Goal: Transaction & Acquisition: Purchase product/service

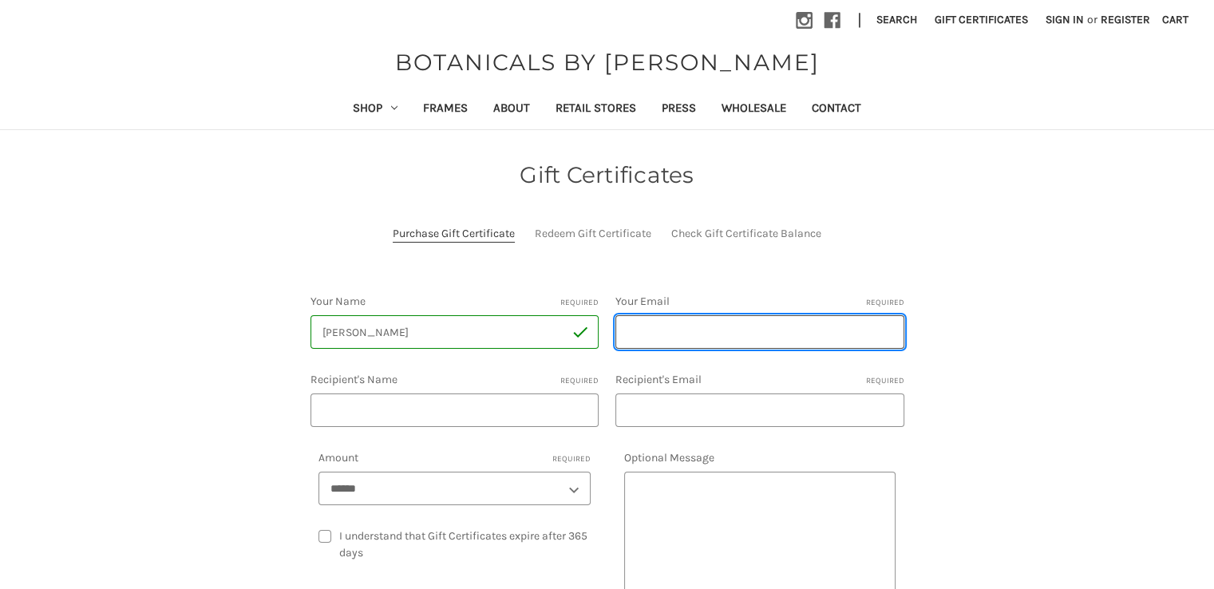
drag, startPoint x: 0, startPoint y: 0, endPoint x: 680, endPoint y: 339, distance: 759.8
click at [680, 339] on input "Your Email Required" at bounding box center [759, 332] width 289 height 34
type input "[EMAIL_ADDRESS][DOMAIN_NAME]"
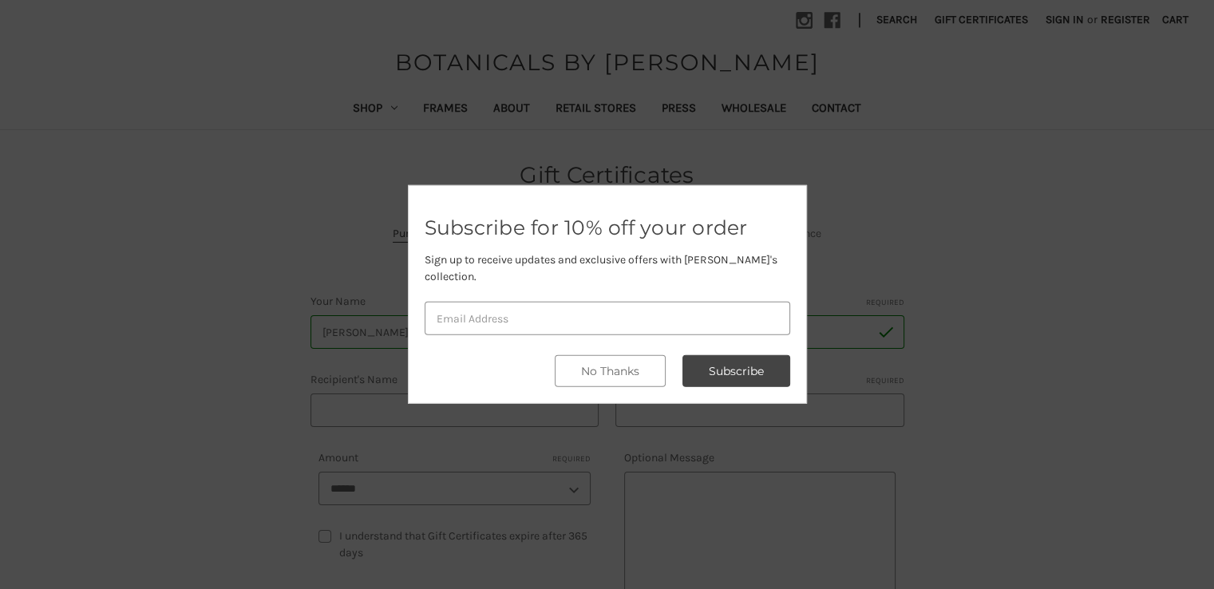
click at [718, 417] on div at bounding box center [607, 294] width 1214 height 589
click at [612, 365] on button "No Thanks" at bounding box center [610, 371] width 111 height 32
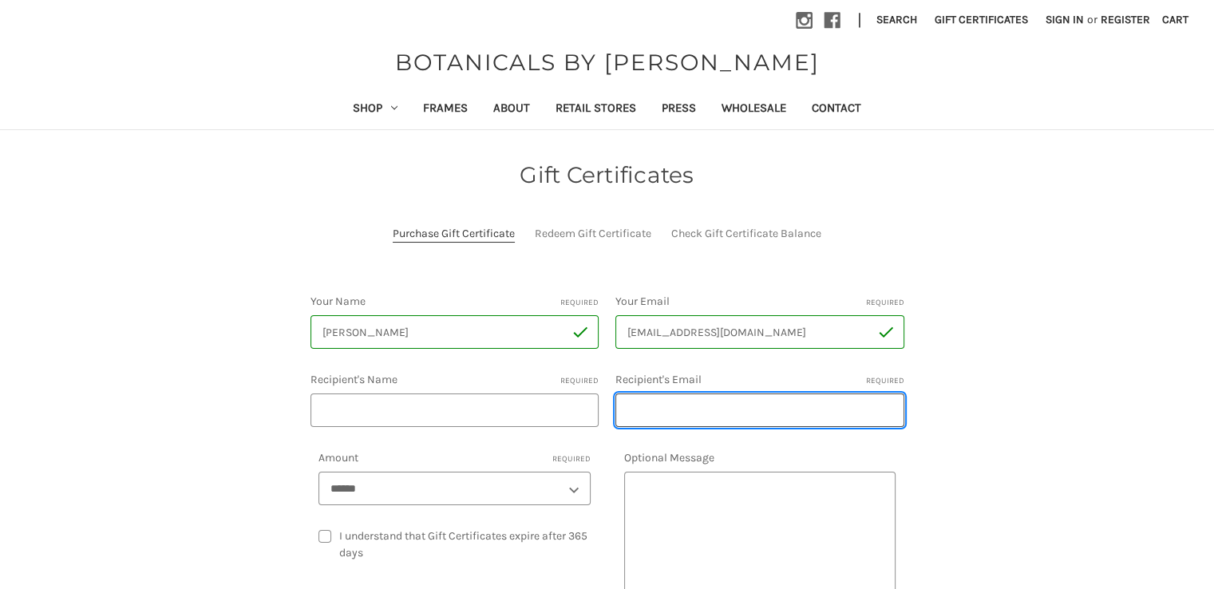
click at [642, 406] on input "Recipient's Email Required" at bounding box center [759, 410] width 289 height 34
type input "[EMAIL_ADDRESS][DOMAIN_NAME]"
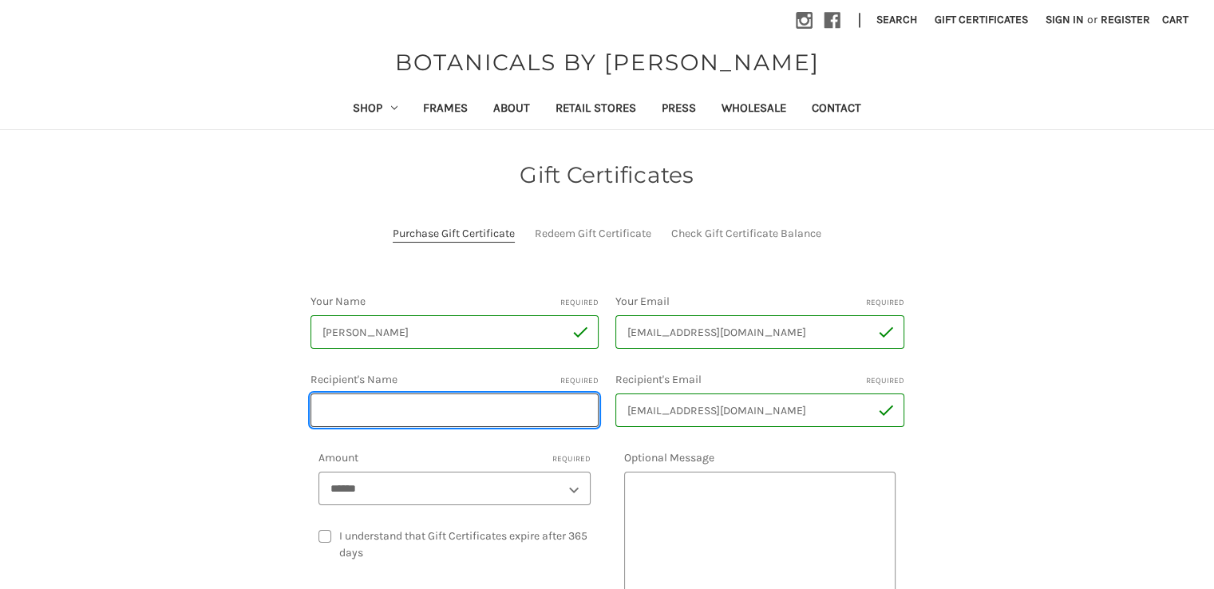
click at [527, 416] on input "Recipient's Name Required" at bounding box center [454, 410] width 289 height 34
type input "‪Ava"
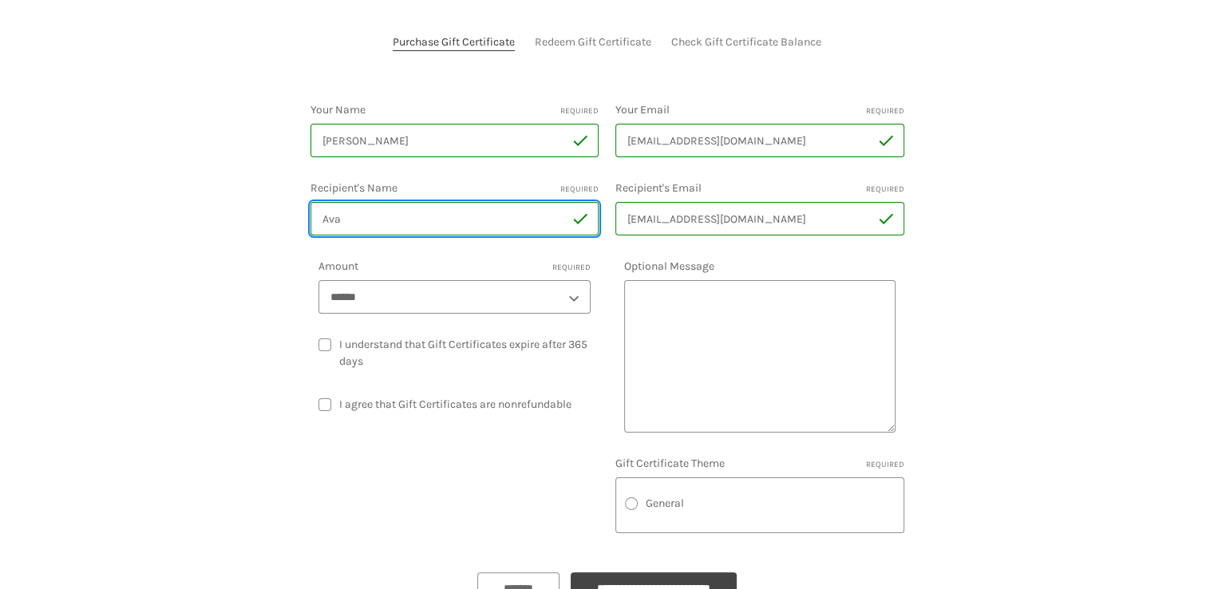
scroll to position [194, 0]
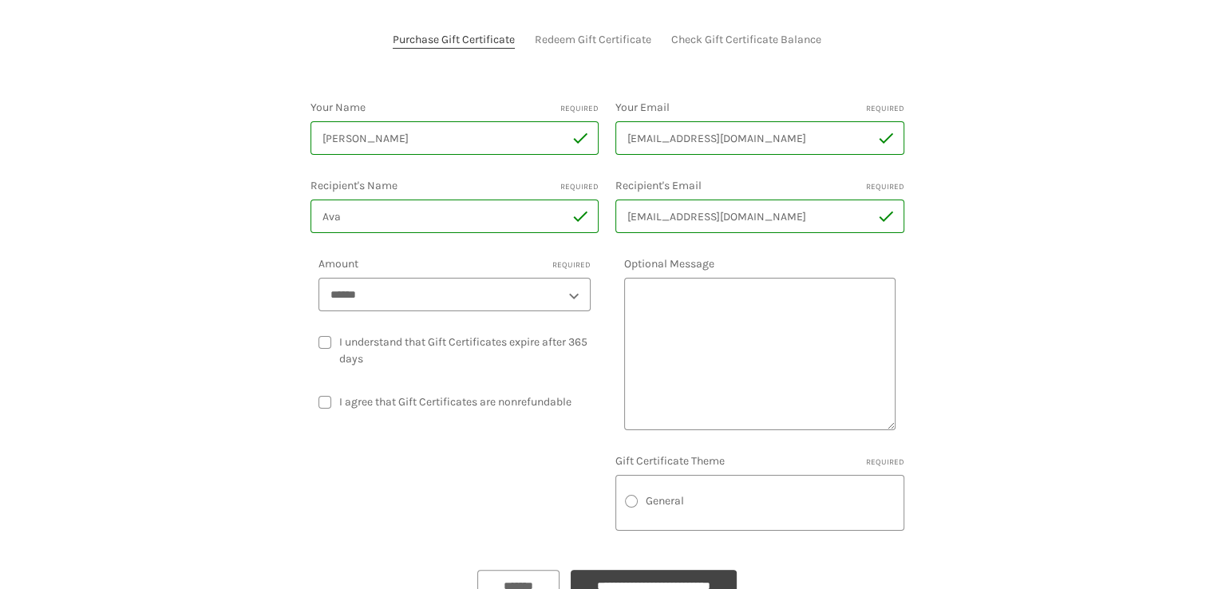
click at [396, 401] on label "I agree that Gift Certificates are nonrefundable" at bounding box center [454, 401] width 272 height 17
click at [322, 349] on label "I understand that Gift Certificates expire after 365 days" at bounding box center [454, 351] width 272 height 34
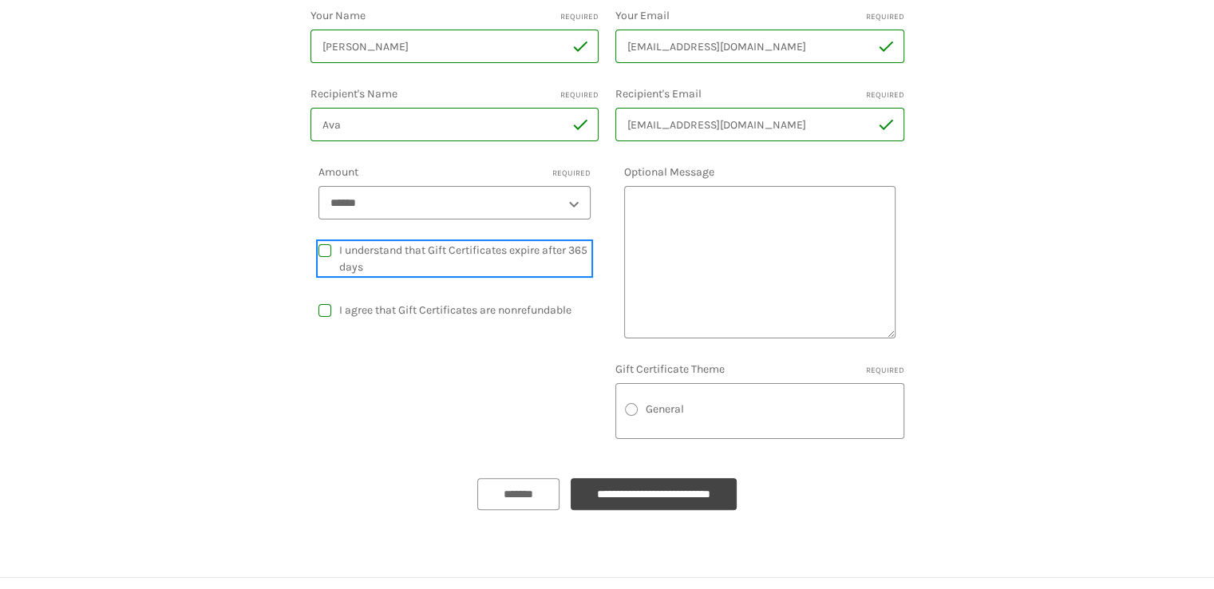
scroll to position [292, 0]
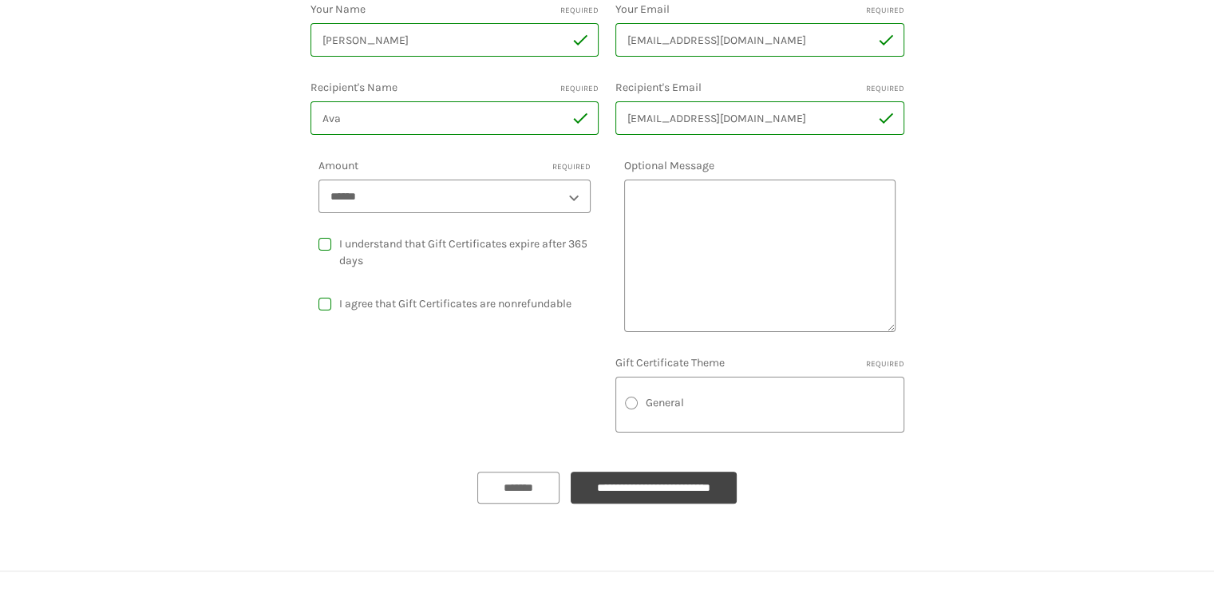
click at [670, 401] on label "General" at bounding box center [760, 402] width 271 height 17
click at [650, 474] on form "Your Name Required MOHAMED ali Your Email Required twistertiktok1@gmail.com Rec…" at bounding box center [607, 252] width 594 height 503
click at [649, 476] on input "**********" at bounding box center [654, 488] width 166 height 32
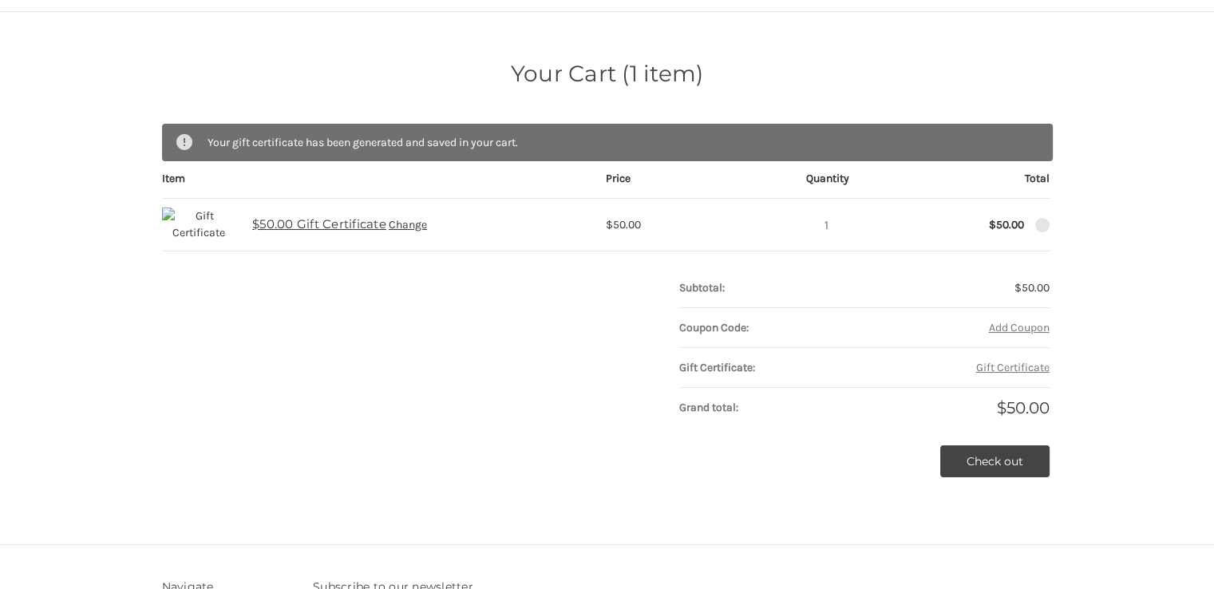
scroll to position [124, 0]
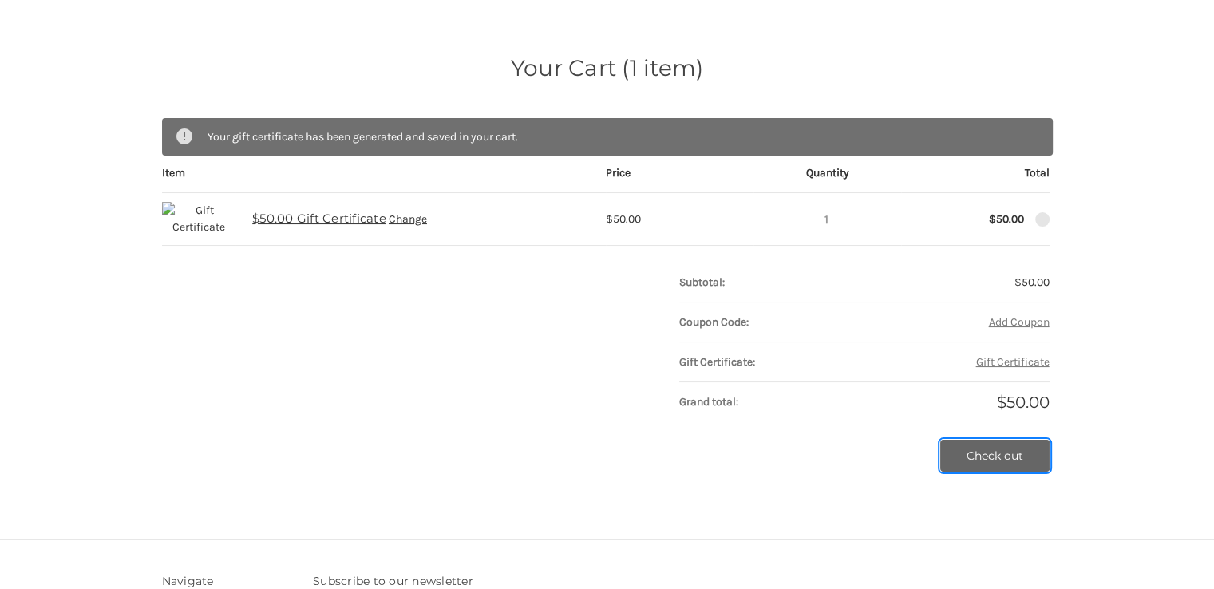
click at [962, 451] on link "Check out" at bounding box center [994, 456] width 109 height 32
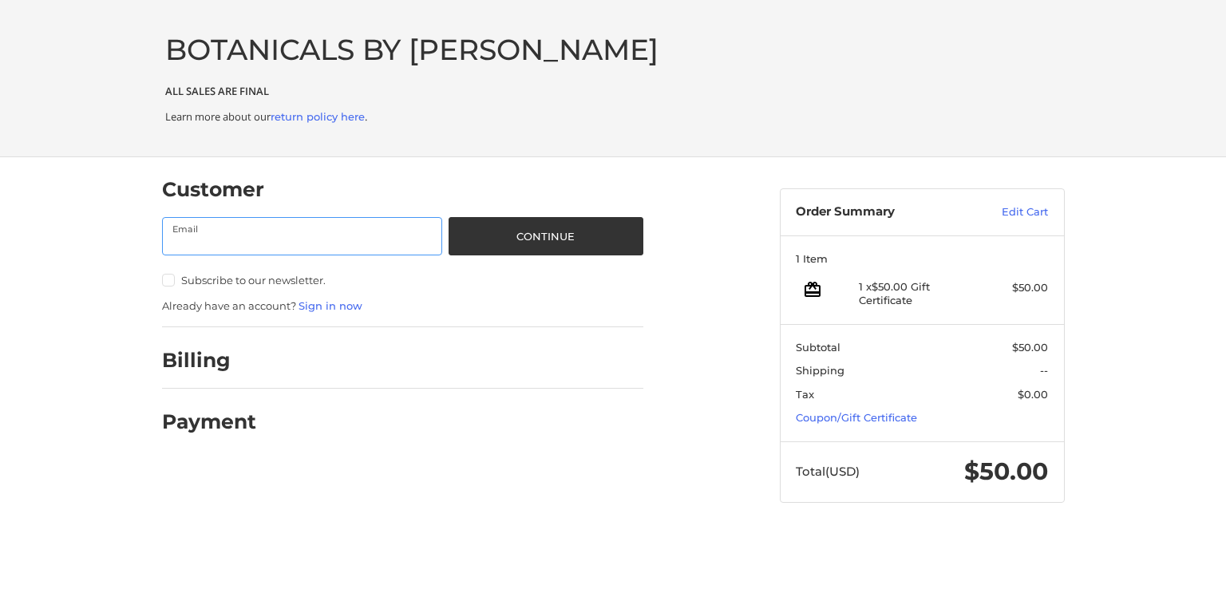
click at [360, 247] on input "Email" at bounding box center [302, 236] width 281 height 38
type input "[EMAIL_ADDRESS][DOMAIN_NAME]"
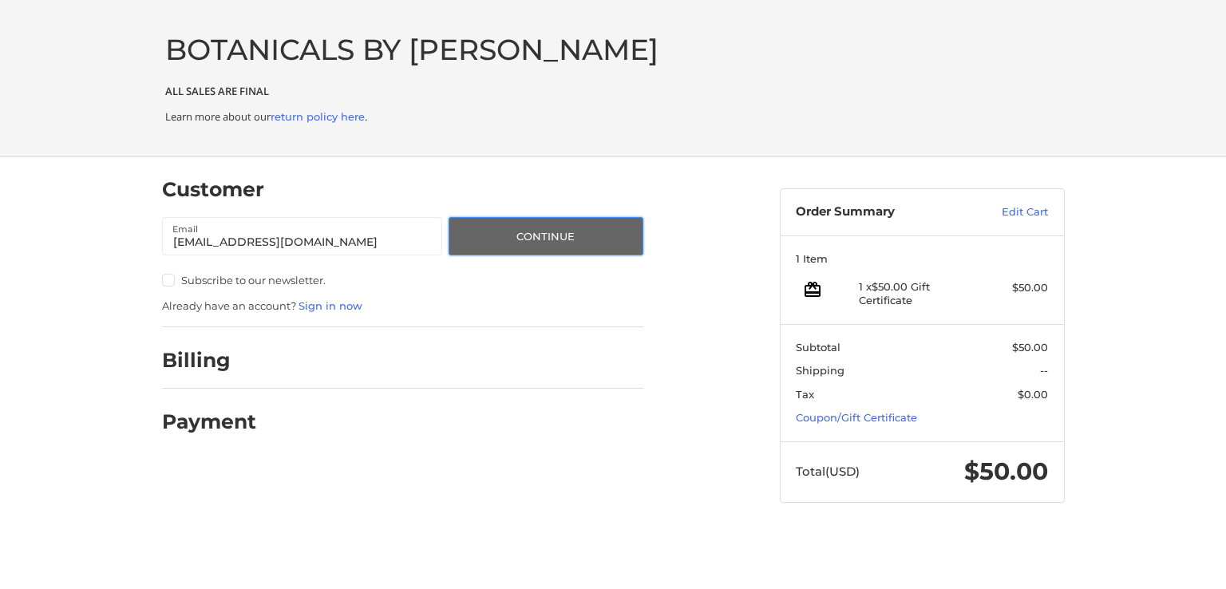
click at [449, 237] on button "Continue" at bounding box center [545, 236] width 194 height 38
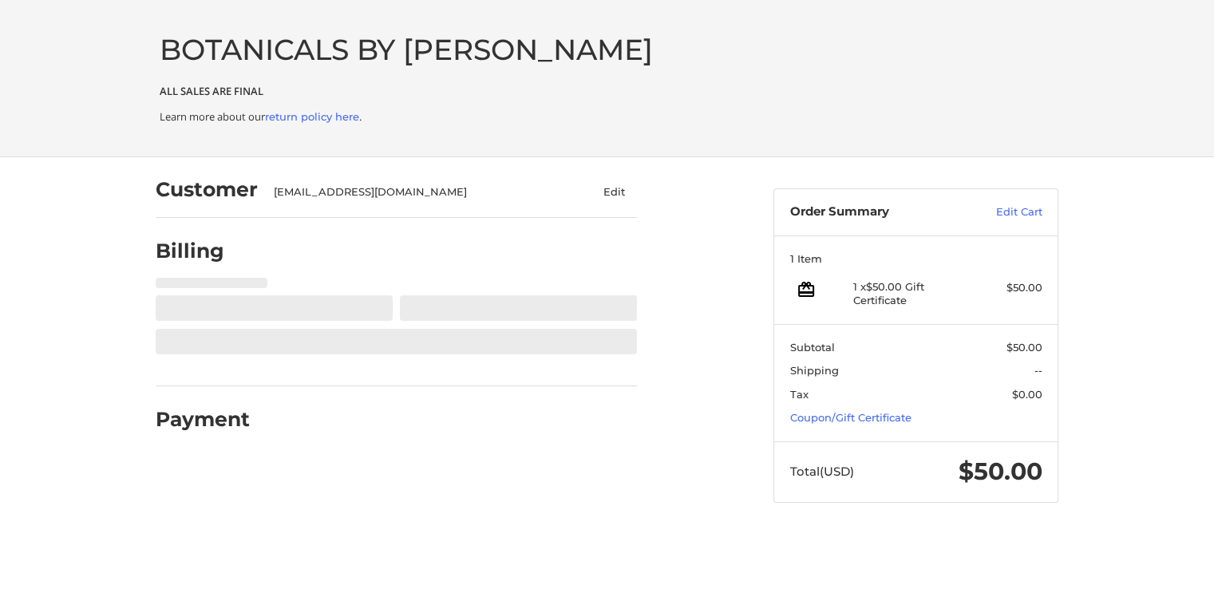
select select "**"
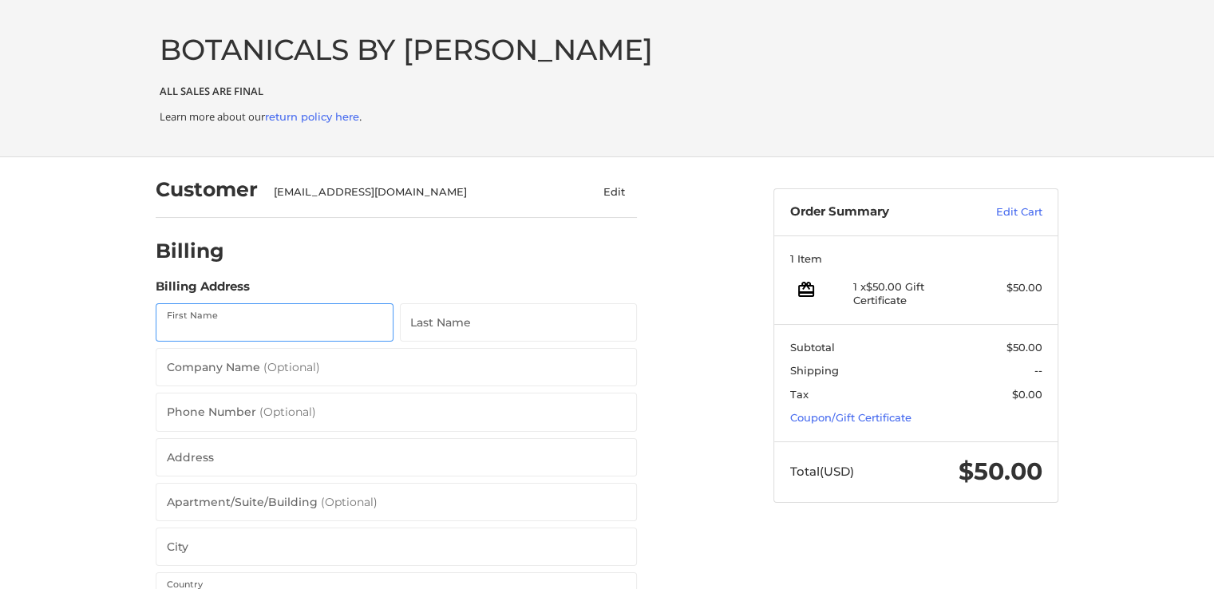
drag, startPoint x: 364, startPoint y: 314, endPoint x: 483, endPoint y: 237, distance: 141.9
click at [483, 237] on li "**********" at bounding box center [396, 515] width 481 height 595
type input "‪Ava"
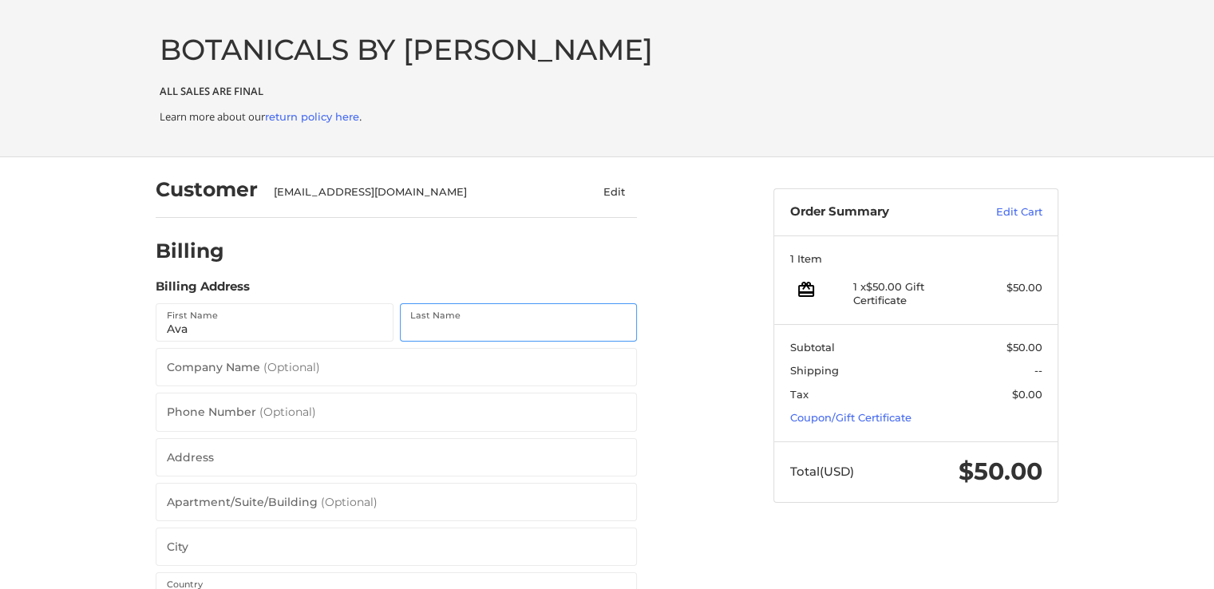
type input "Dama‬‏"
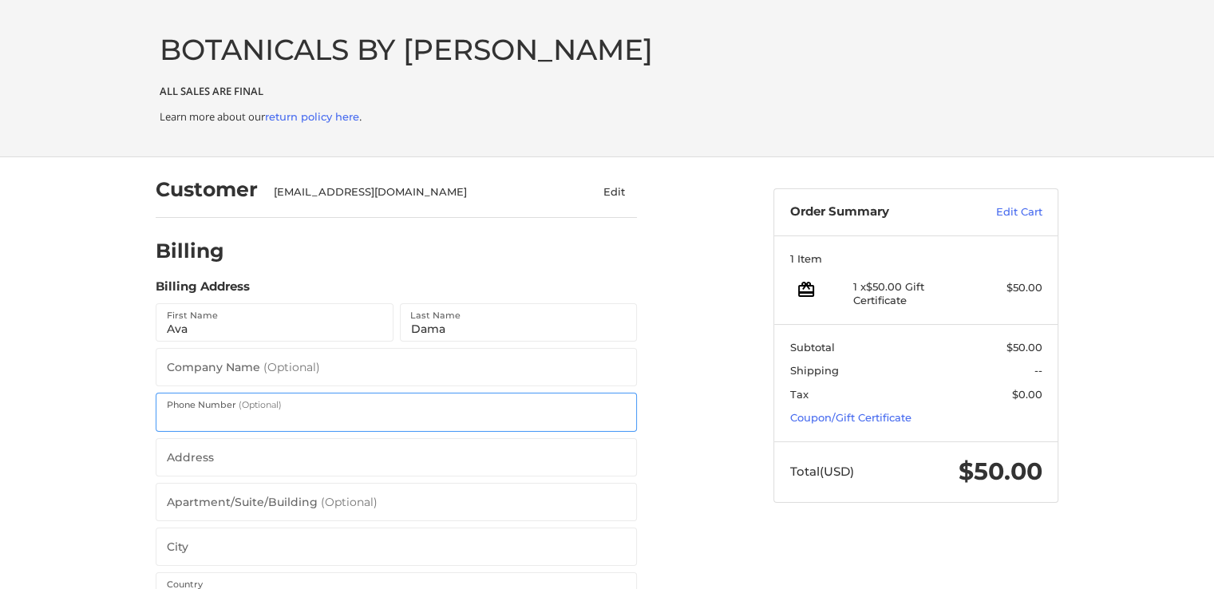
type input "[PHONE_NUMBER]"
type input "[GEOGRAPHIC_DATA]"
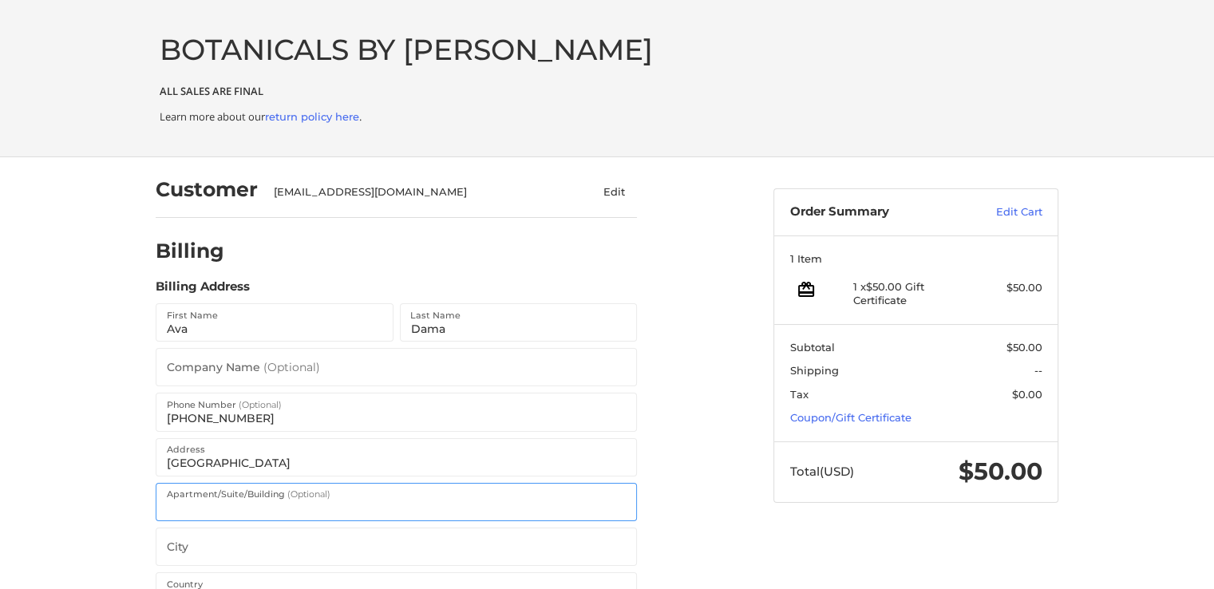
type input "cairi"
type input "al"
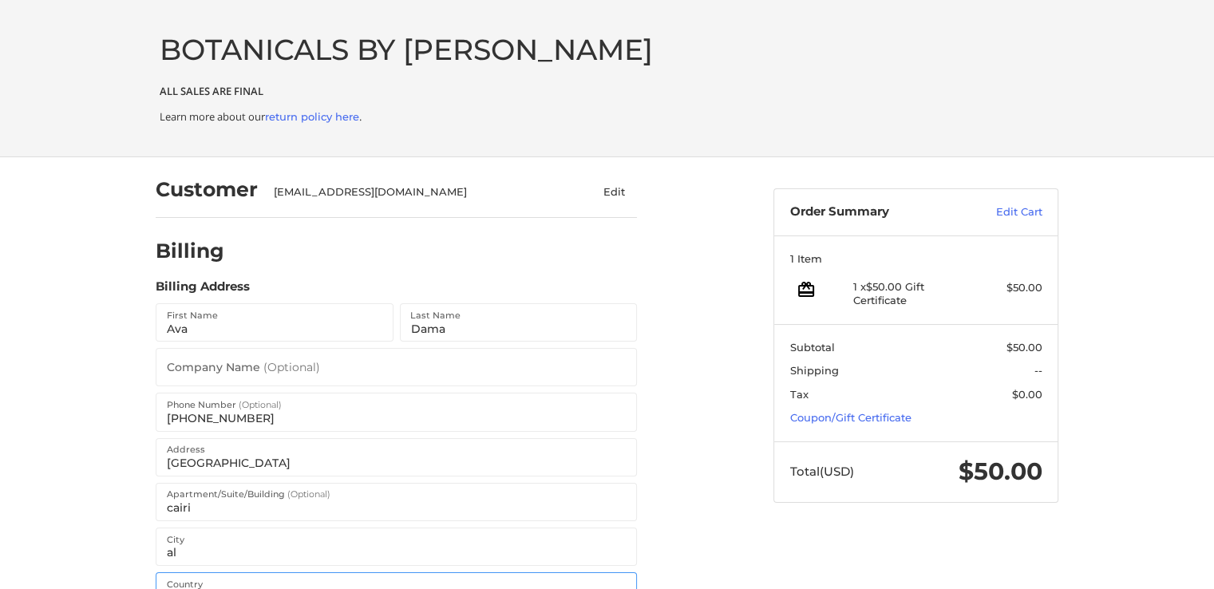
select select "**"
type input "10060"
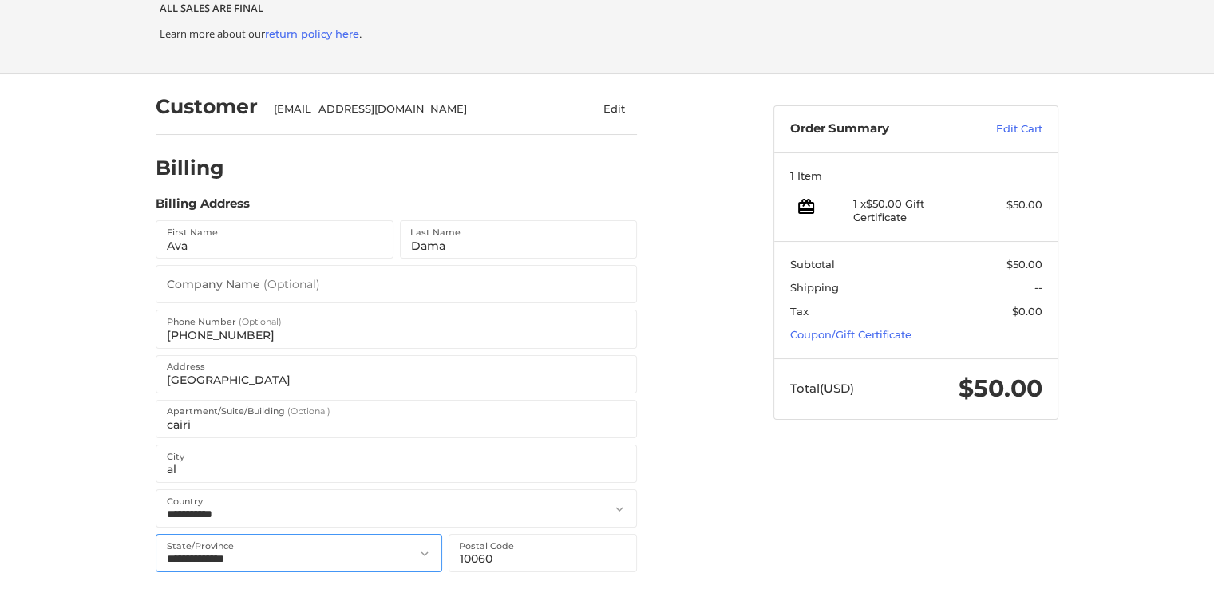
select select "**"
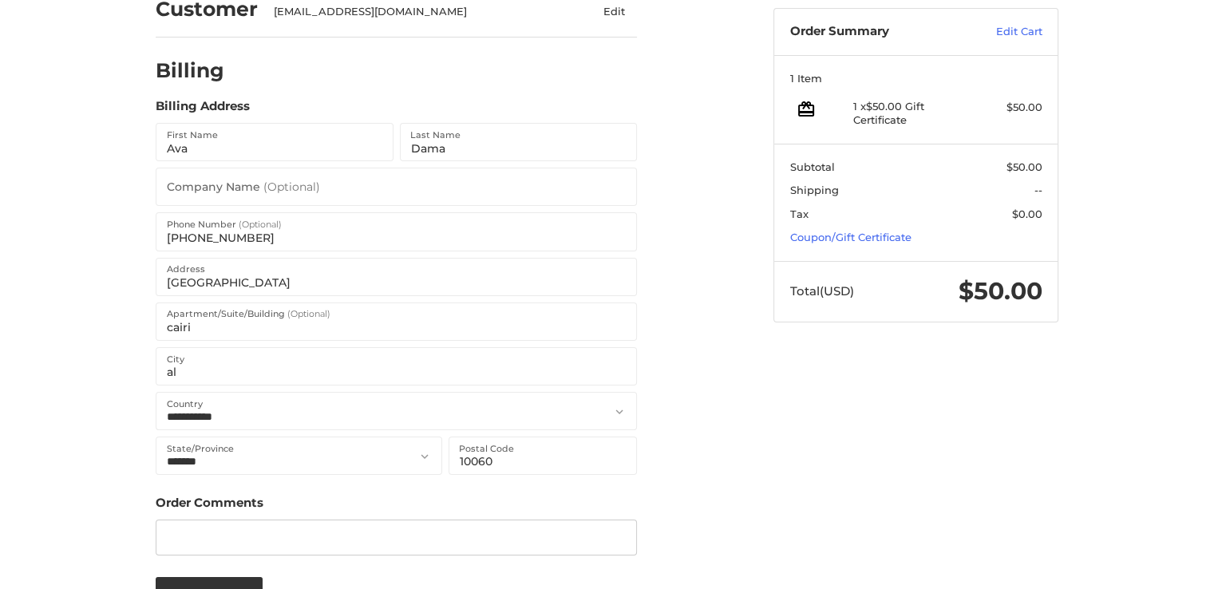
scroll to position [298, 0]
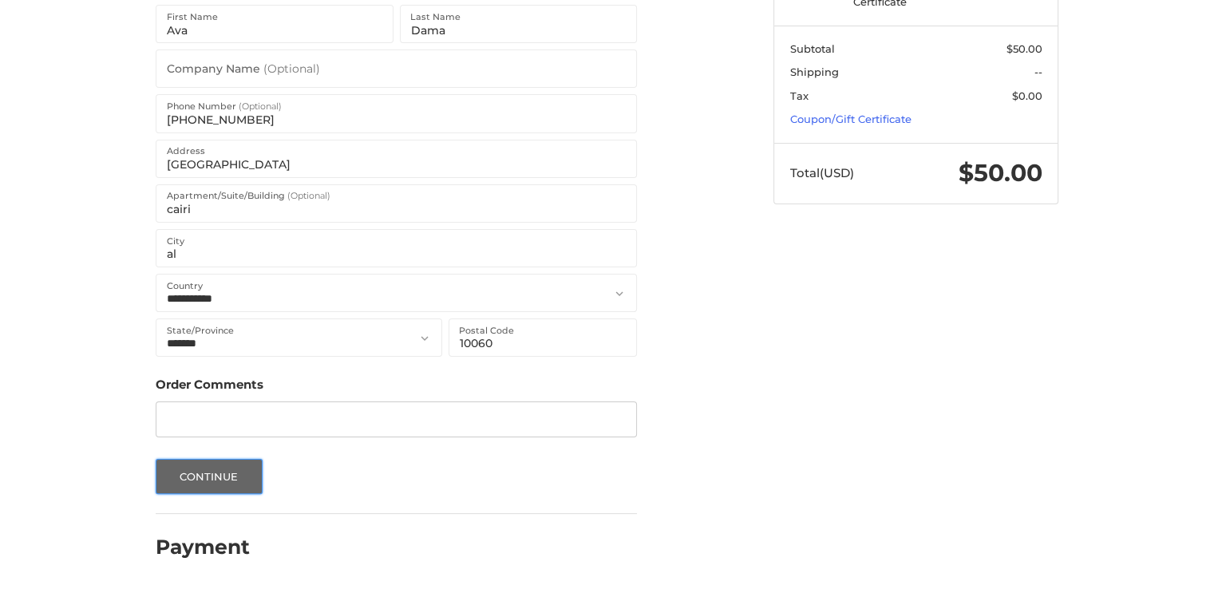
click at [254, 474] on button "Continue" at bounding box center [209, 476] width 107 height 35
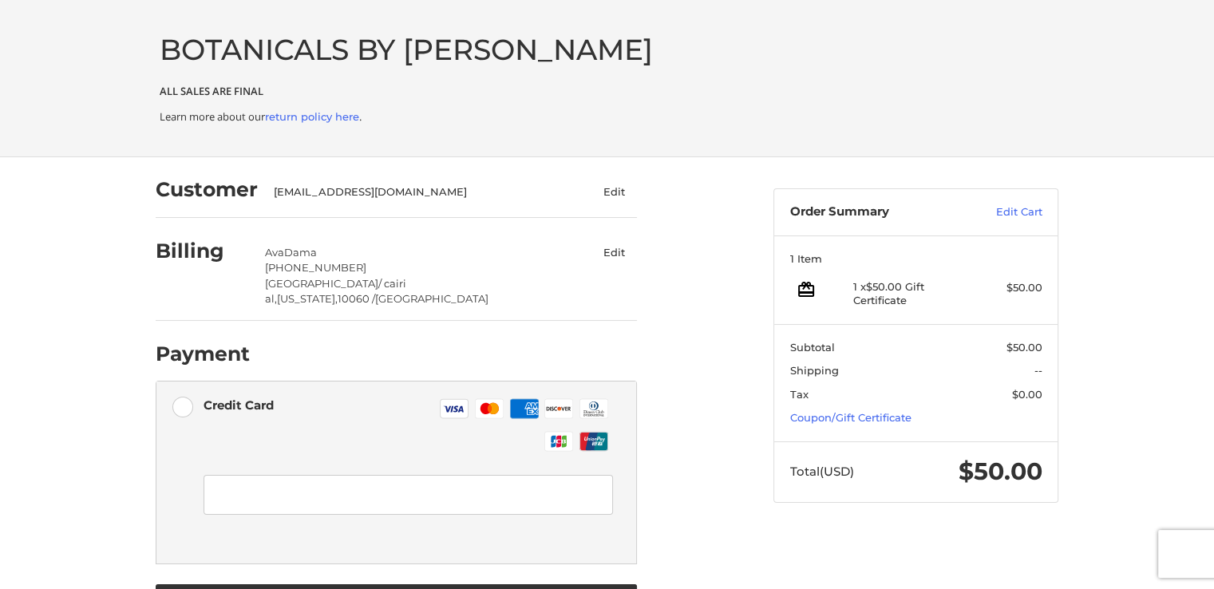
scroll to position [73, 0]
